Goal: Information Seeking & Learning: Learn about a topic

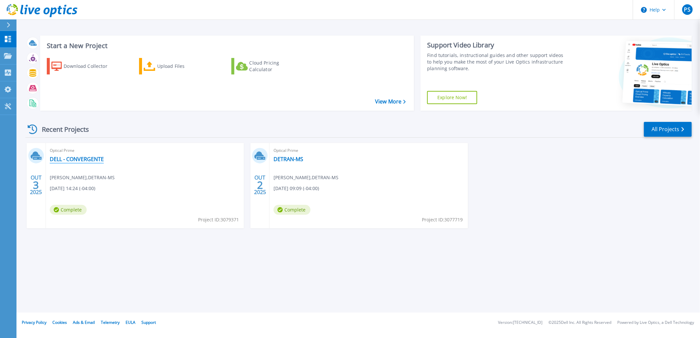
click at [55, 161] on link "DELL - CONVERGENTE" at bounding box center [77, 159] width 54 height 7
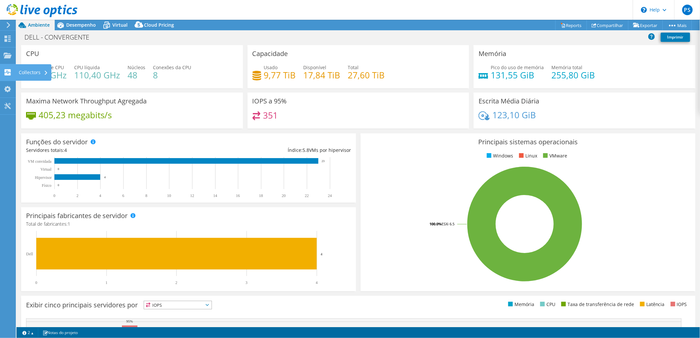
click at [33, 69] on div "Collectors" at bounding box center [34, 72] width 36 height 16
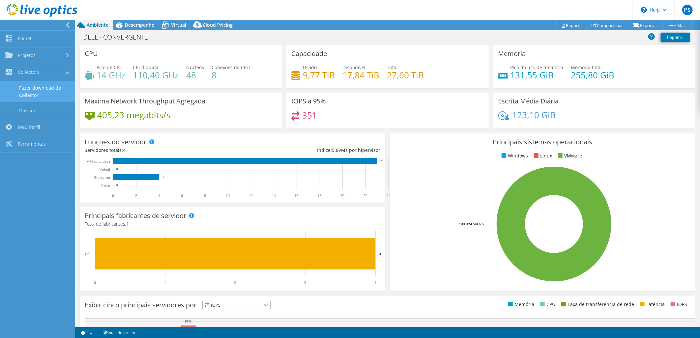
click at [37, 91] on link "Fazer download do Collector" at bounding box center [37, 91] width 75 height 21
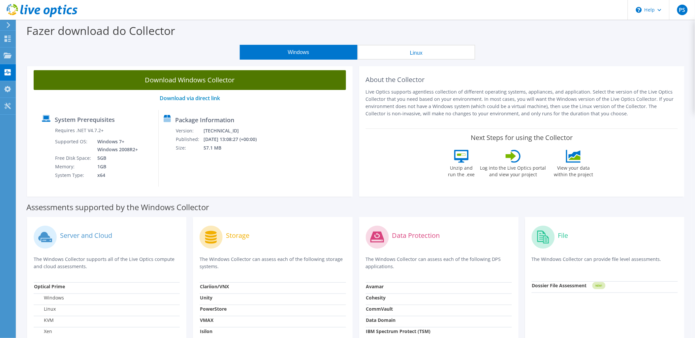
click at [180, 83] on link "Download Windows Collector" at bounding box center [190, 80] width 312 height 20
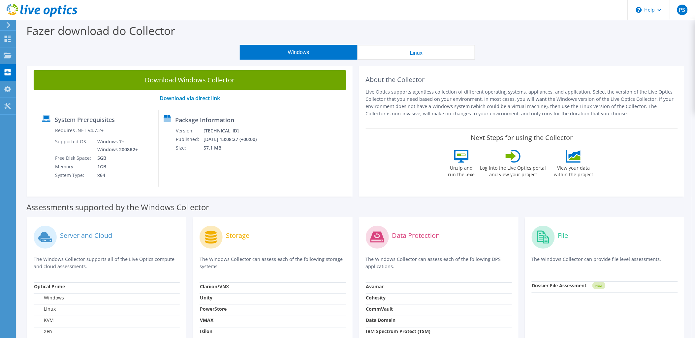
click at [575, 286] on strong "Dossier File Assessment" at bounding box center [559, 286] width 55 height 6
click at [600, 285] on tspan "NEW!" at bounding box center [598, 286] width 7 height 4
click at [540, 286] on strong "Dossier File Assessment" at bounding box center [559, 286] width 55 height 6
click at [4, 54] on use at bounding box center [8, 55] width 8 height 6
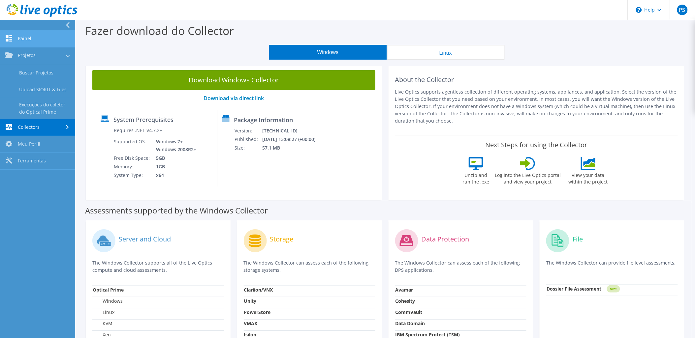
click at [23, 42] on link "Painel" at bounding box center [37, 39] width 75 height 17
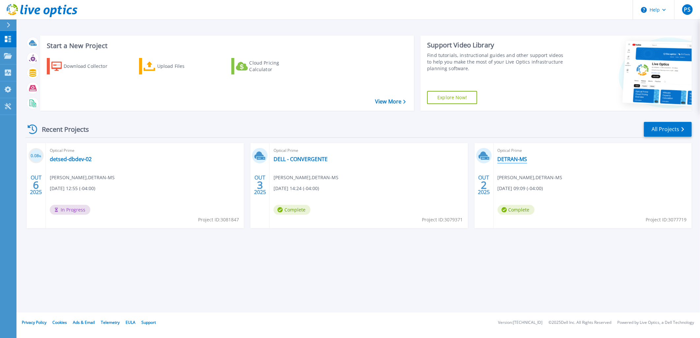
click at [504, 158] on link "DETRAN-MS" at bounding box center [513, 159] width 30 height 7
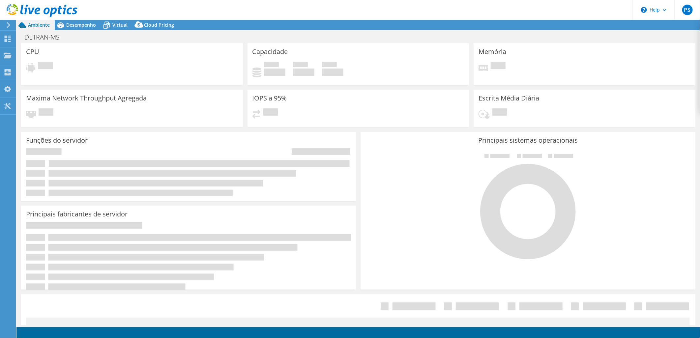
select select "USD"
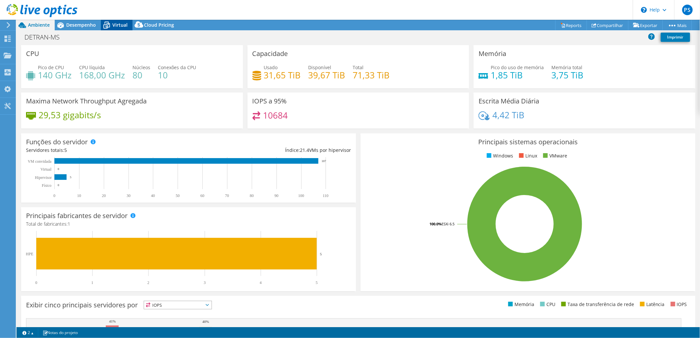
click at [123, 22] on span "Virtual" at bounding box center [119, 25] width 15 height 6
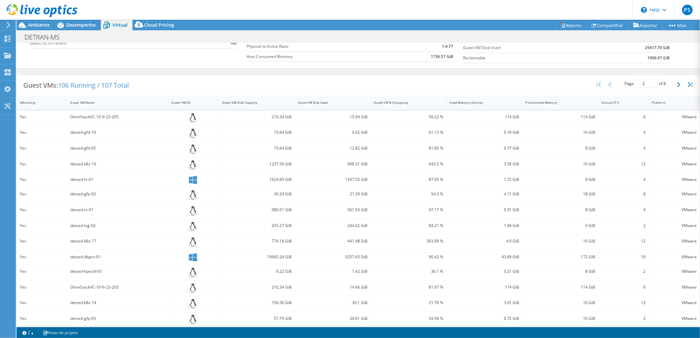
scroll to position [119, 0]
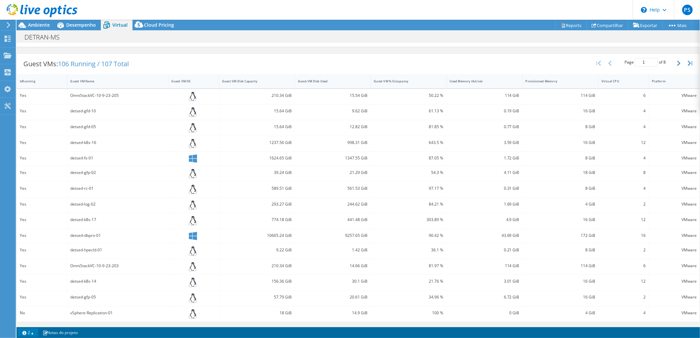
click at [33, 334] on link "2" at bounding box center [28, 333] width 20 height 8
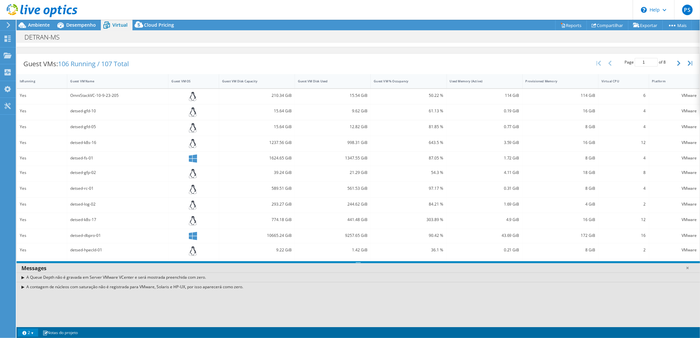
click at [33, 334] on link "2" at bounding box center [28, 333] width 20 height 8
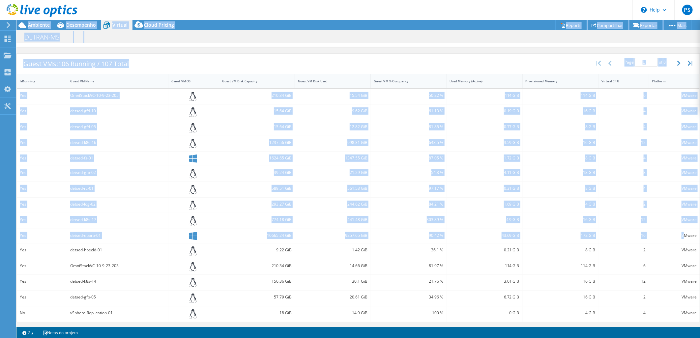
drag, startPoint x: 679, startPoint y: 237, endPoint x: 703, endPoint y: 237, distance: 24.1
click at [700, 237] on html "PS Usuário Final Paulo Suzano paulo@detran.ms.gov.br DETRAN-MS My Profile Log O…" at bounding box center [350, 169] width 700 height 338
drag, startPoint x: 703, startPoint y: 237, endPoint x: 633, endPoint y: 239, distance: 71.0
click at [633, 239] on div "16" at bounding box center [624, 236] width 50 height 14
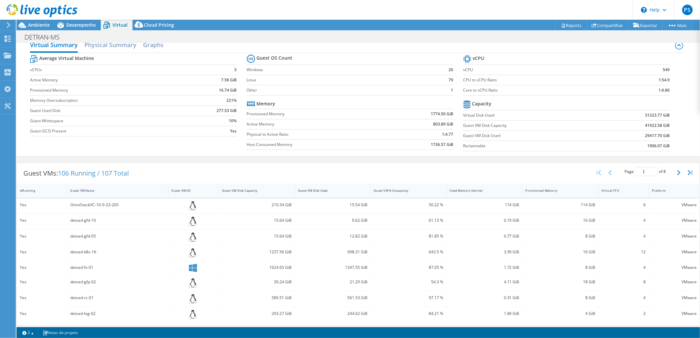
scroll to position [0, 0]
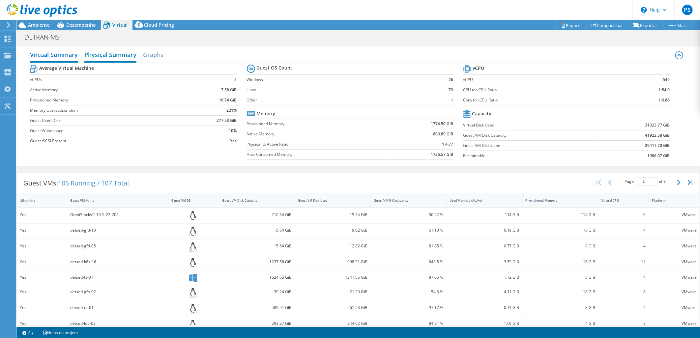
click at [119, 54] on h2 "Physical Summary" at bounding box center [110, 55] width 52 height 15
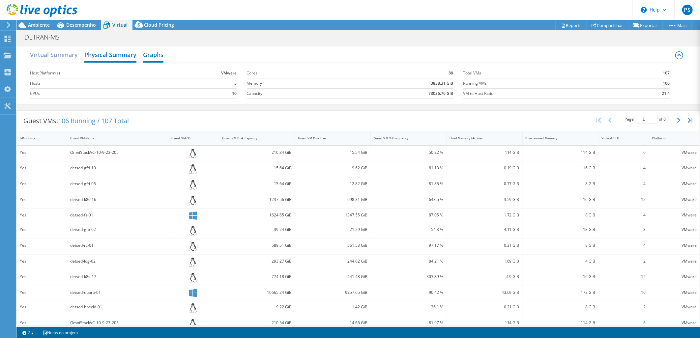
click at [154, 57] on h2 "Graphs" at bounding box center [153, 55] width 20 height 15
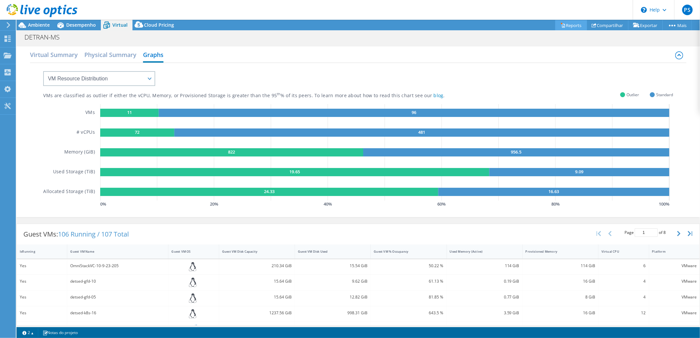
click at [565, 24] on link "Reports" at bounding box center [572, 25] width 32 height 10
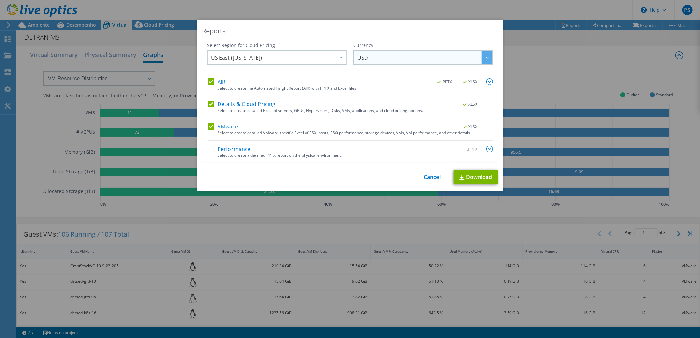
click at [425, 60] on span "USD" at bounding box center [425, 58] width 135 height 14
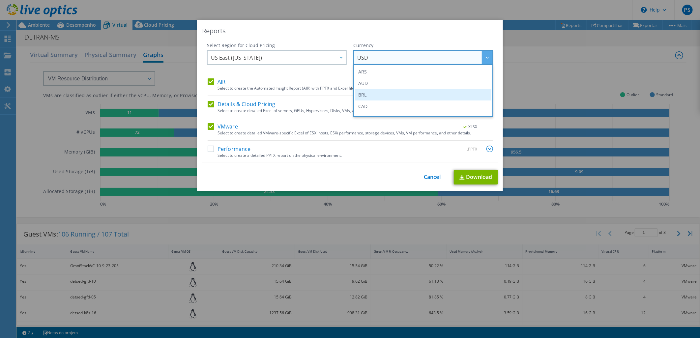
click at [382, 92] on li "BRL" at bounding box center [423, 95] width 137 height 12
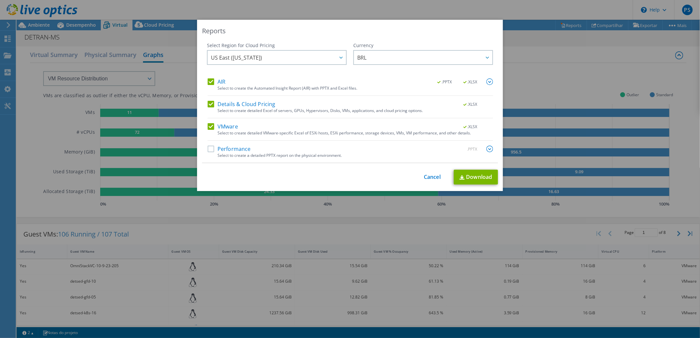
click at [487, 148] on img at bounding box center [490, 149] width 7 height 7
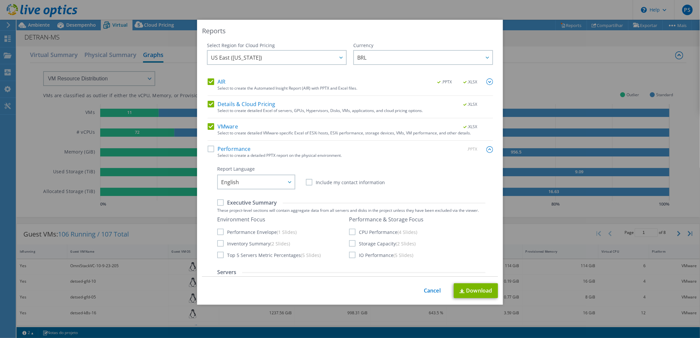
click at [487, 152] on img at bounding box center [490, 149] width 7 height 7
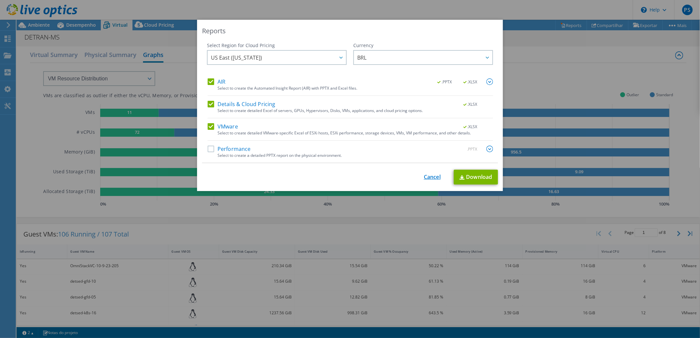
click at [427, 175] on link "Cancel" at bounding box center [432, 177] width 17 height 6
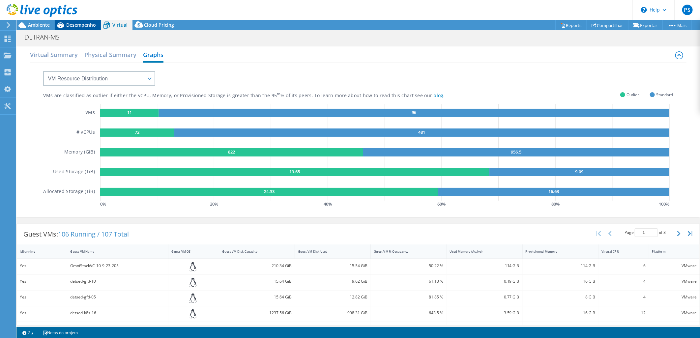
click at [80, 26] on span "Desempenho" at bounding box center [81, 25] width 30 height 6
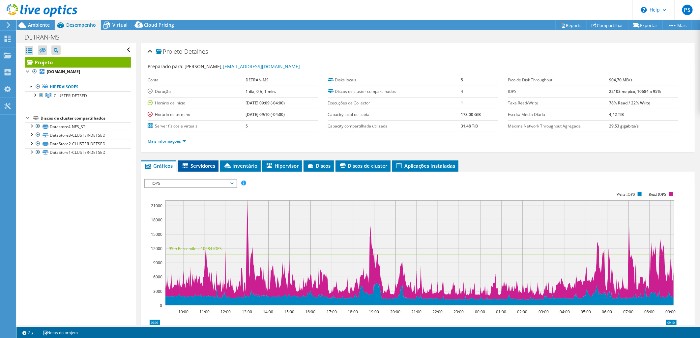
click at [210, 163] on span "Servidores" at bounding box center [199, 166] width 34 height 7
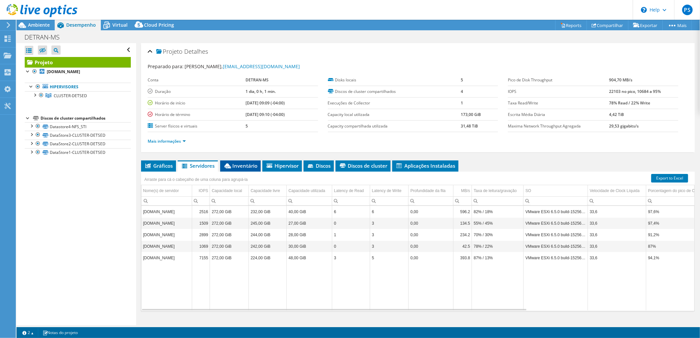
click at [246, 164] on span "Inventário" at bounding box center [241, 166] width 34 height 7
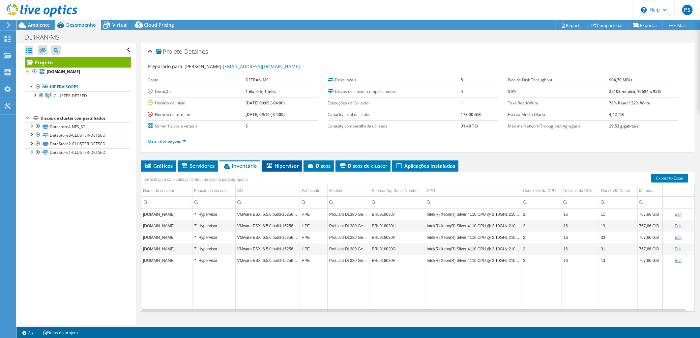
click at [280, 167] on span "Hipervisor" at bounding box center [282, 166] width 33 height 7
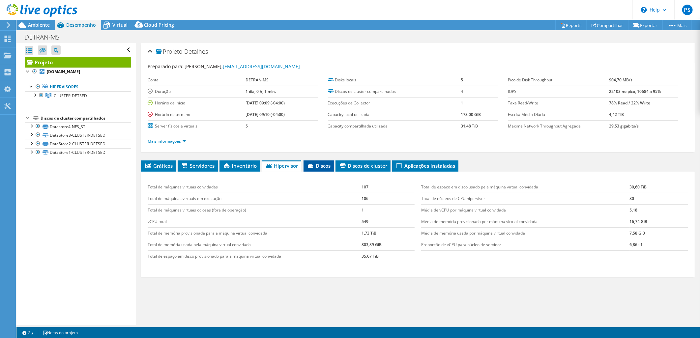
click at [319, 166] on span "Discos" at bounding box center [319, 166] width 24 height 7
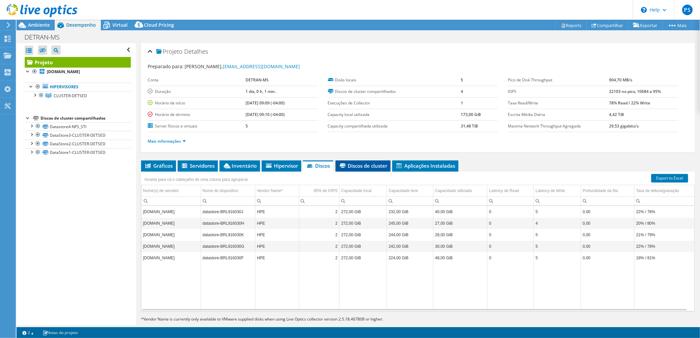
click at [369, 165] on span "Discos de cluster" at bounding box center [363, 166] width 48 height 7
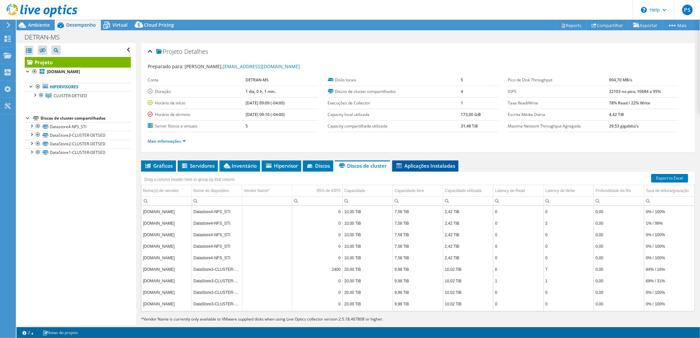
click at [434, 165] on span "Aplicações Instaladas" at bounding box center [426, 166] width 60 height 7
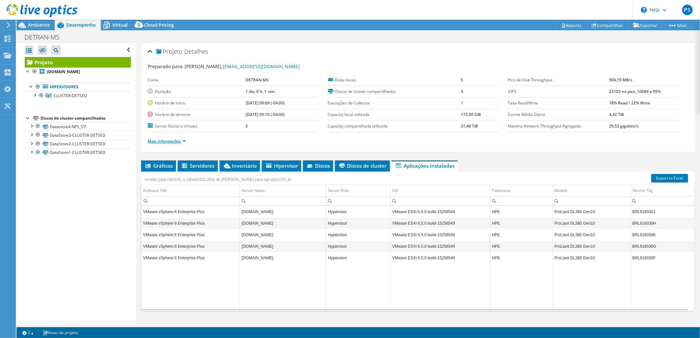
click at [157, 142] on link "Mais informações" at bounding box center [167, 142] width 38 height 6
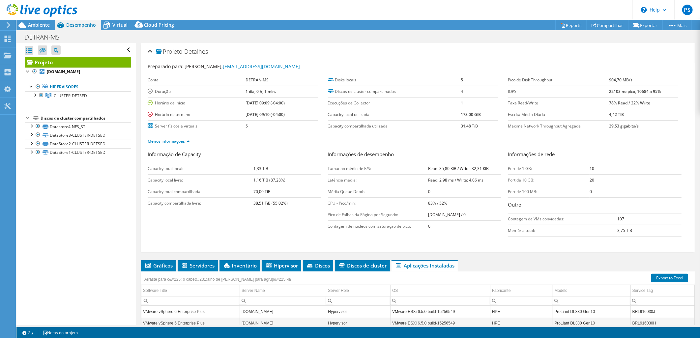
click at [157, 142] on link "Menos informações" at bounding box center [169, 142] width 42 height 6
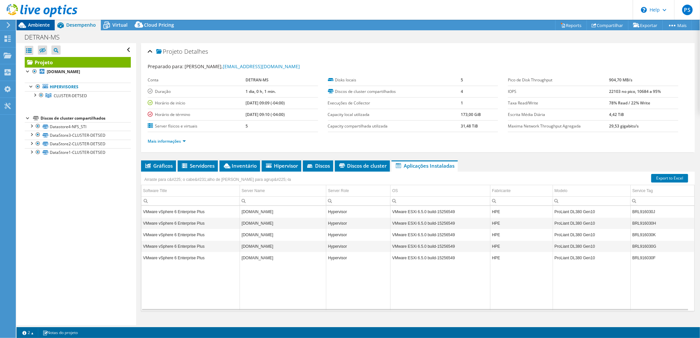
click at [34, 24] on span "Ambiente" at bounding box center [39, 25] width 22 height 6
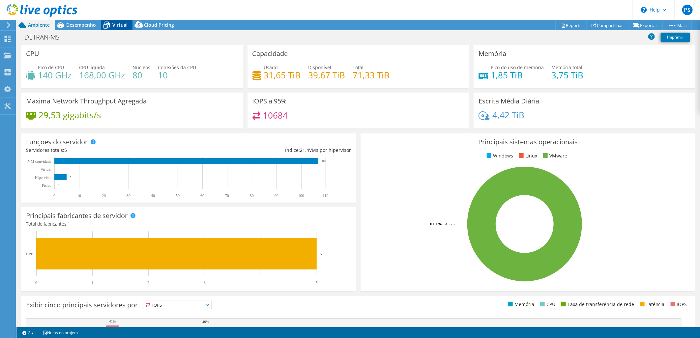
click at [116, 26] on span "Virtual" at bounding box center [119, 25] width 15 height 6
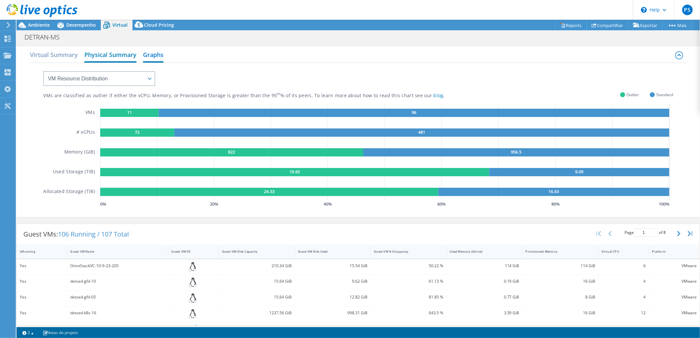
click at [113, 60] on h2 "Physical Summary" at bounding box center [110, 55] width 52 height 15
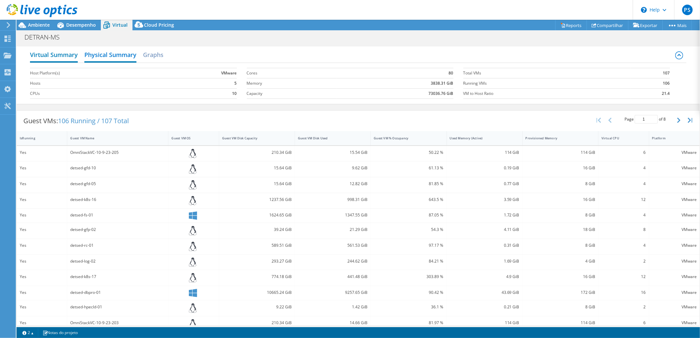
click at [53, 55] on h2 "Virtual Summary" at bounding box center [54, 55] width 48 height 15
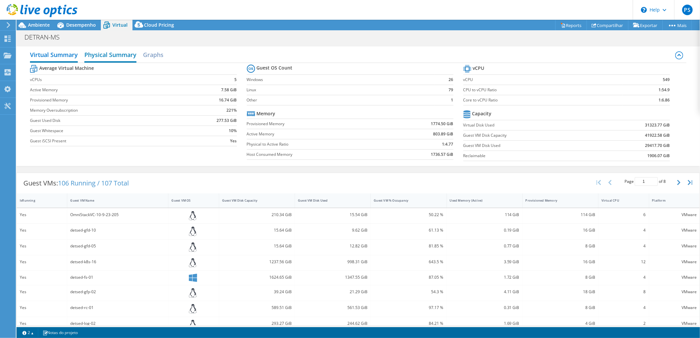
click at [91, 53] on h2 "Physical Summary" at bounding box center [110, 55] width 52 height 15
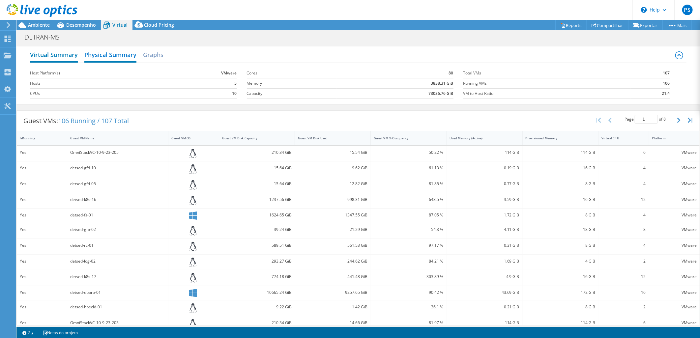
click at [61, 50] on h2 "Virtual Summary" at bounding box center [54, 55] width 48 height 15
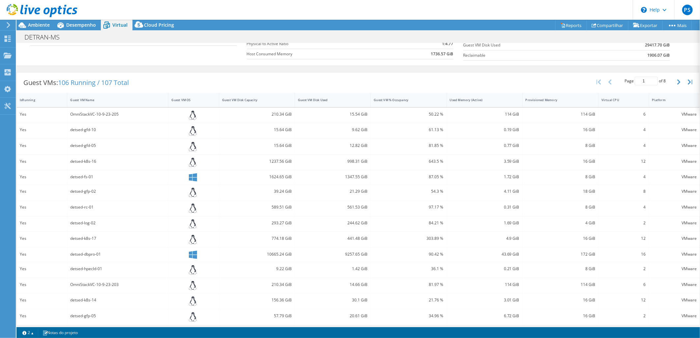
scroll to position [119, 0]
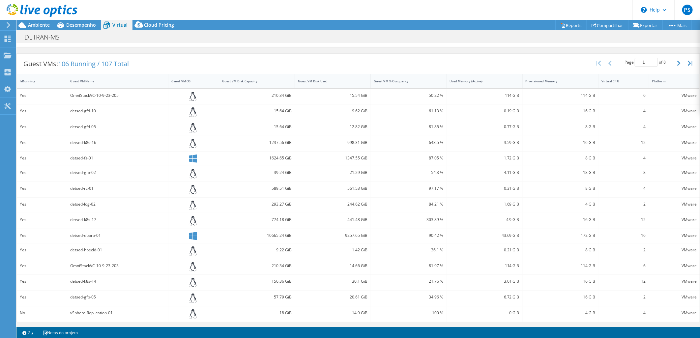
click at [85, 237] on div "detsed-dbpro-01" at bounding box center [117, 235] width 95 height 7
